Goal: Check status

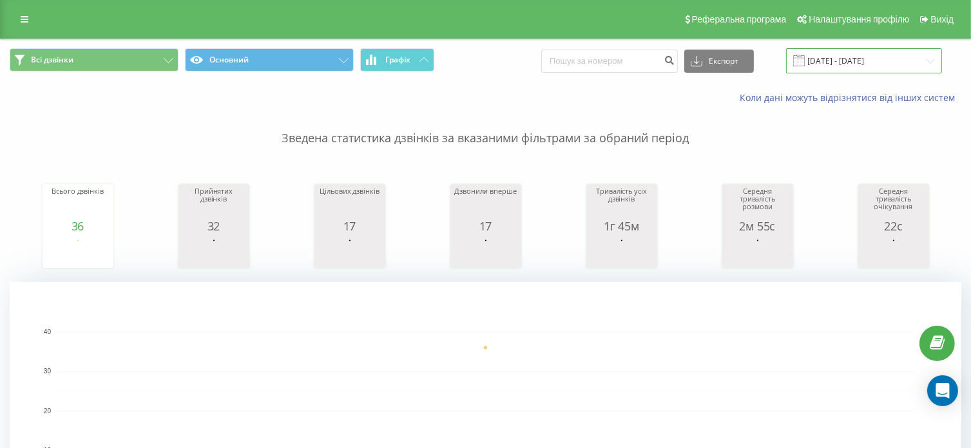
click at [883, 61] on input "[DATE] - [DATE]" at bounding box center [864, 60] width 156 height 25
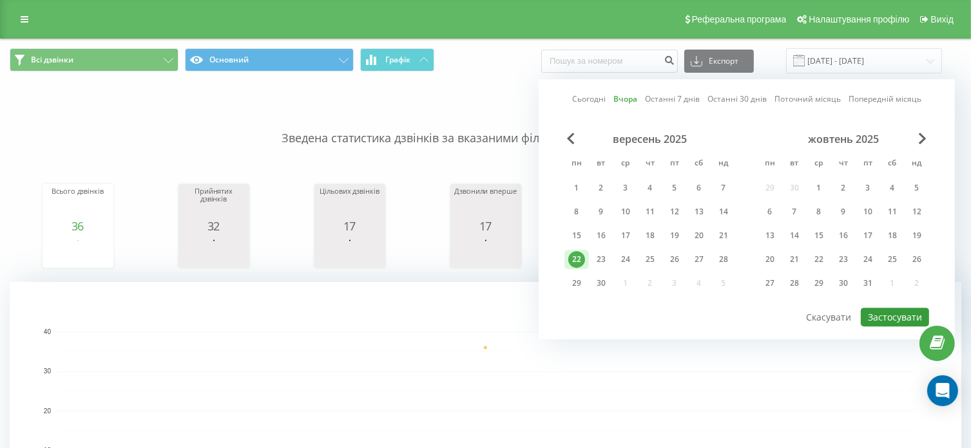
click at [880, 314] on button "Застосувати" at bounding box center [895, 317] width 68 height 19
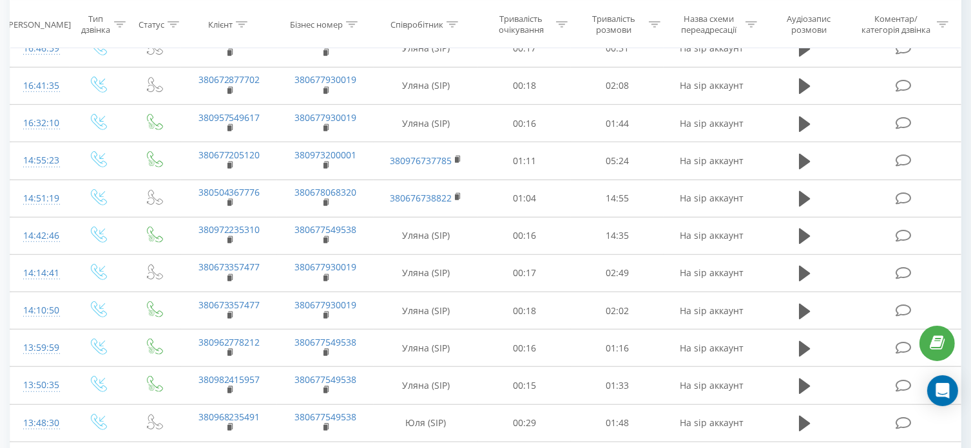
scroll to position [822, 0]
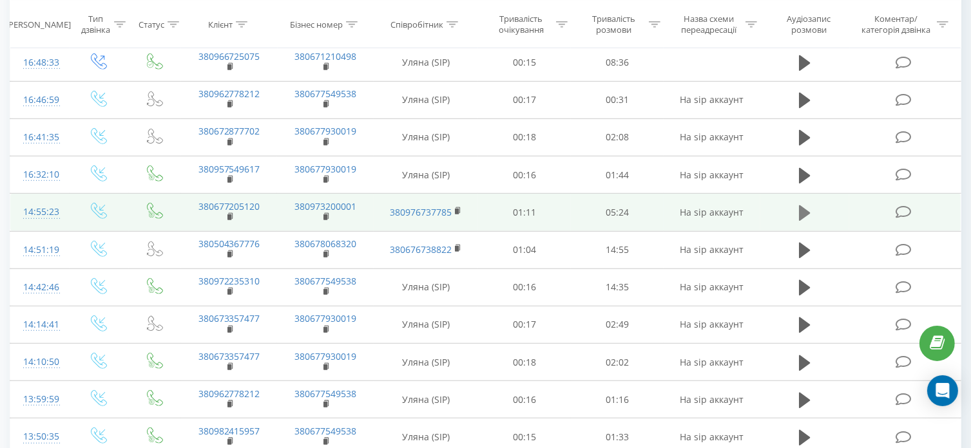
click at [798, 206] on button at bounding box center [804, 213] width 19 height 19
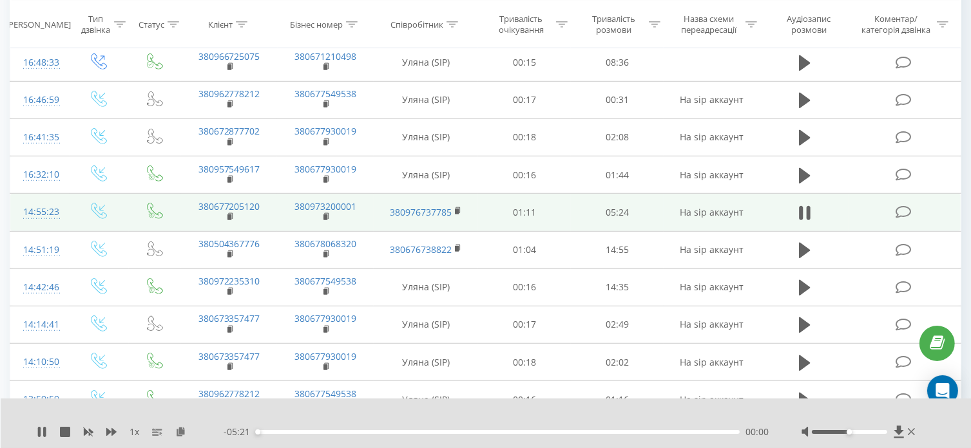
click at [873, 432] on div at bounding box center [849, 432] width 75 height 4
click at [593, 413] on div at bounding box center [477, 416] width 705 height 14
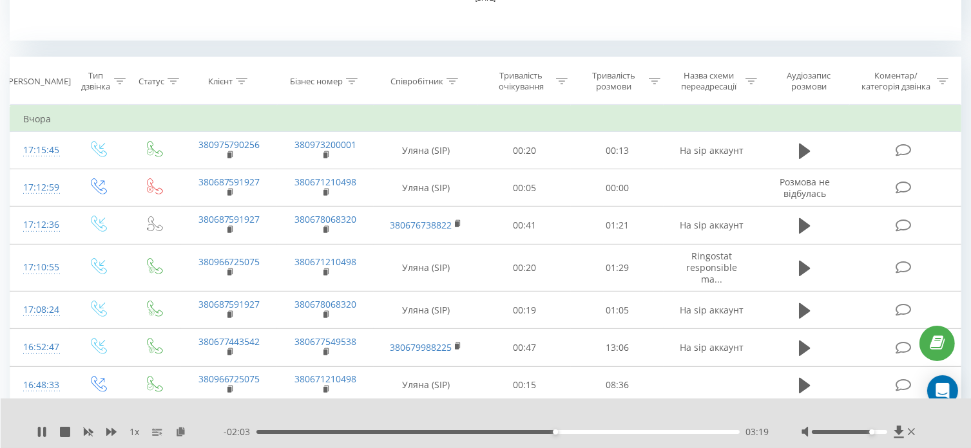
scroll to position [580, 0]
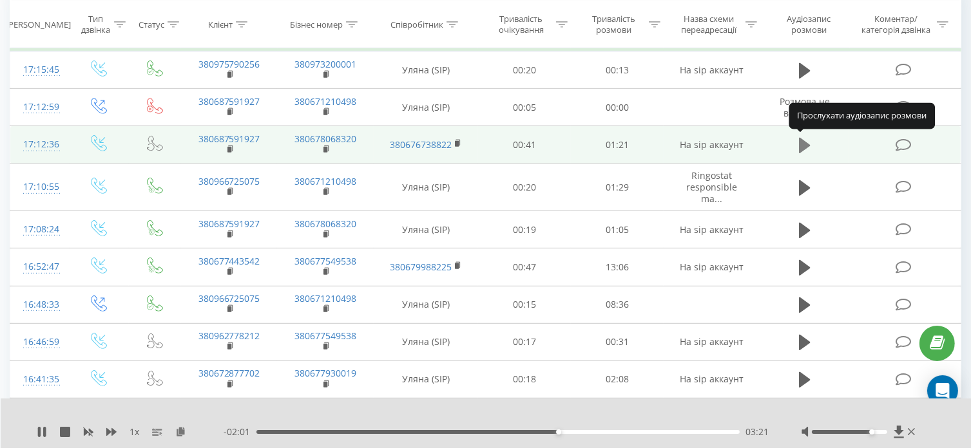
click at [800, 141] on icon at bounding box center [805, 145] width 12 height 15
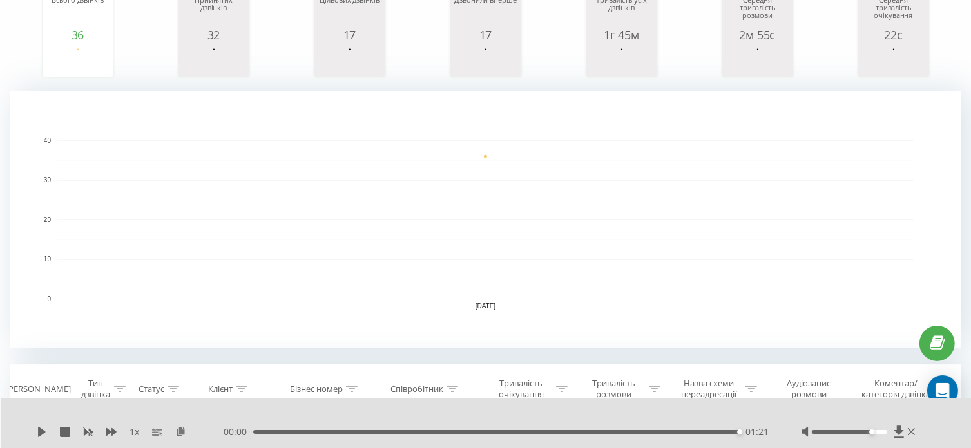
scroll to position [0, 0]
